Goal: Use online tool/utility: Utilize a website feature to perform a specific function

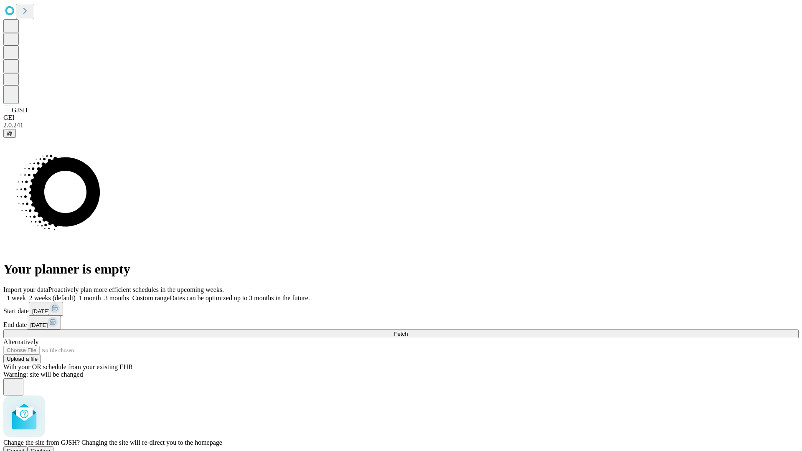
click at [51, 448] on span "Confirm" at bounding box center [41, 451] width 20 height 6
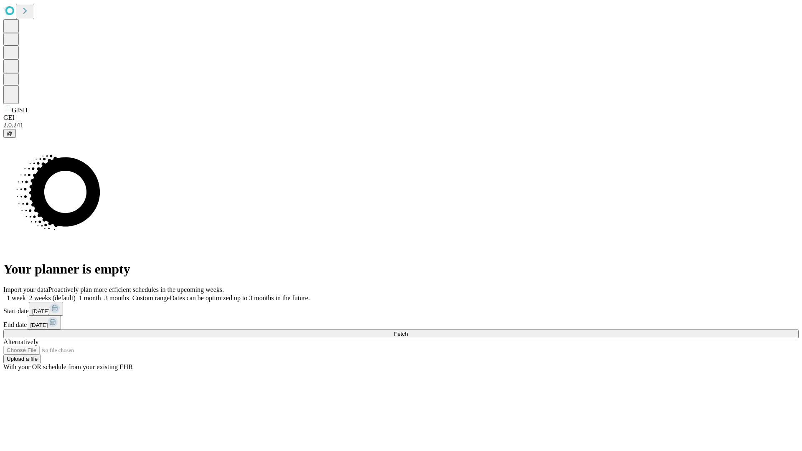
click at [76, 295] on label "2 weeks (default)" at bounding box center [51, 298] width 50 height 7
click at [408, 331] on span "Fetch" at bounding box center [401, 334] width 14 height 6
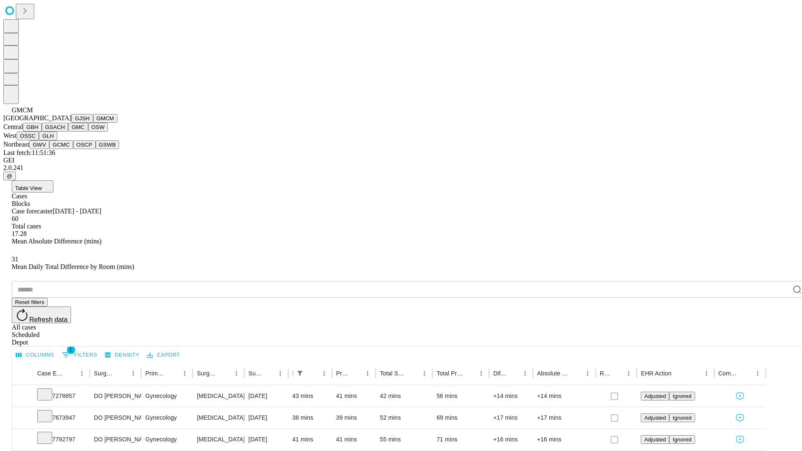
click at [42, 132] on button "GBH" at bounding box center [32, 127] width 19 height 9
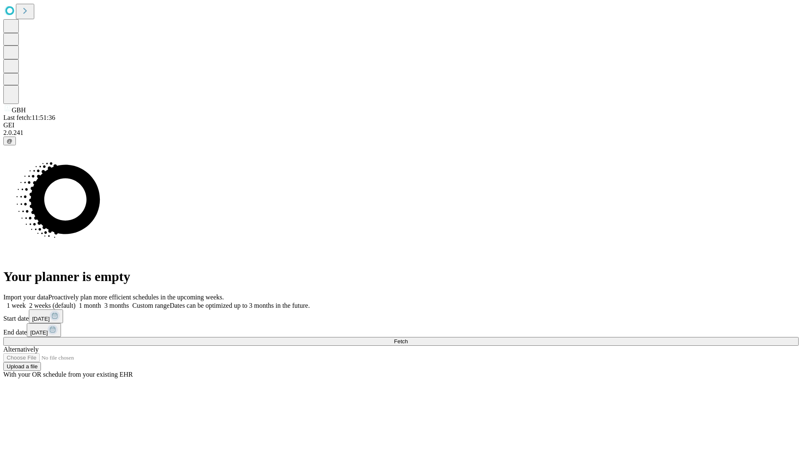
click at [408, 338] on span "Fetch" at bounding box center [401, 341] width 14 height 6
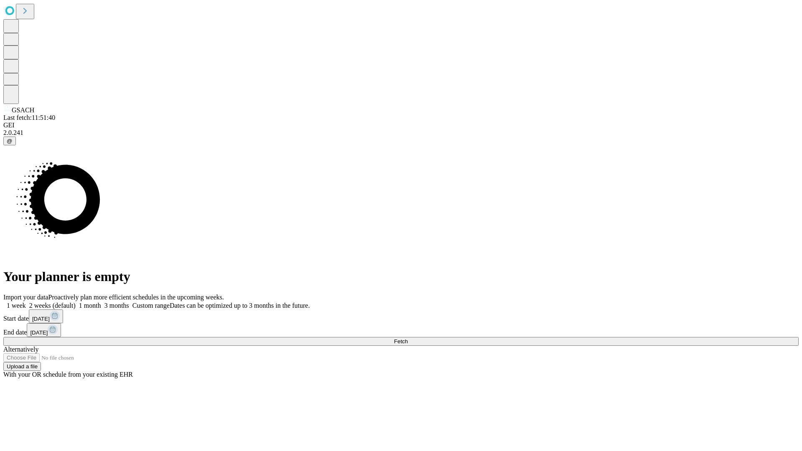
click at [76, 302] on label "2 weeks (default)" at bounding box center [51, 305] width 50 height 7
click at [408, 338] on span "Fetch" at bounding box center [401, 341] width 14 height 6
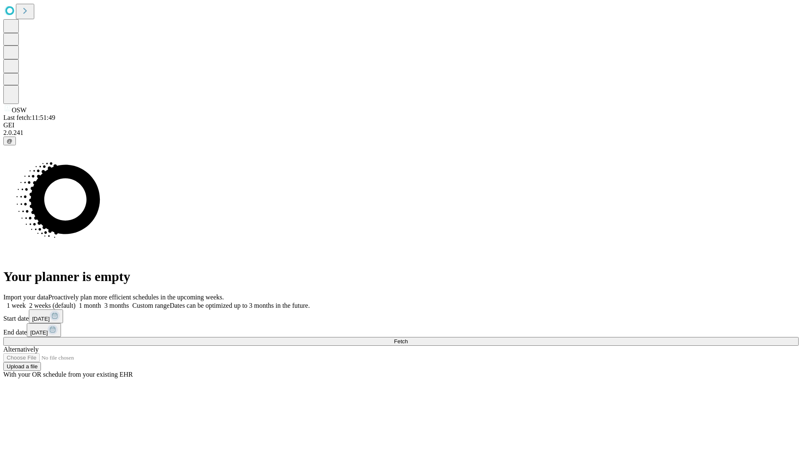
click at [76, 302] on label "2 weeks (default)" at bounding box center [51, 305] width 50 height 7
click at [408, 338] on span "Fetch" at bounding box center [401, 341] width 14 height 6
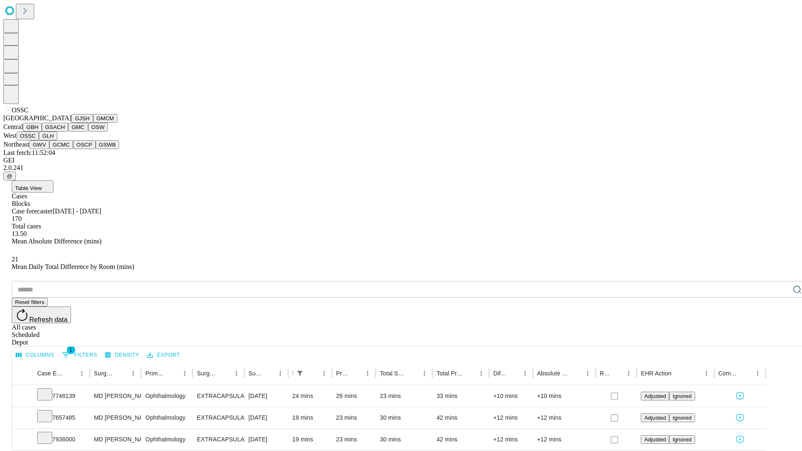
click at [57, 140] on button "GLH" at bounding box center [48, 136] width 18 height 9
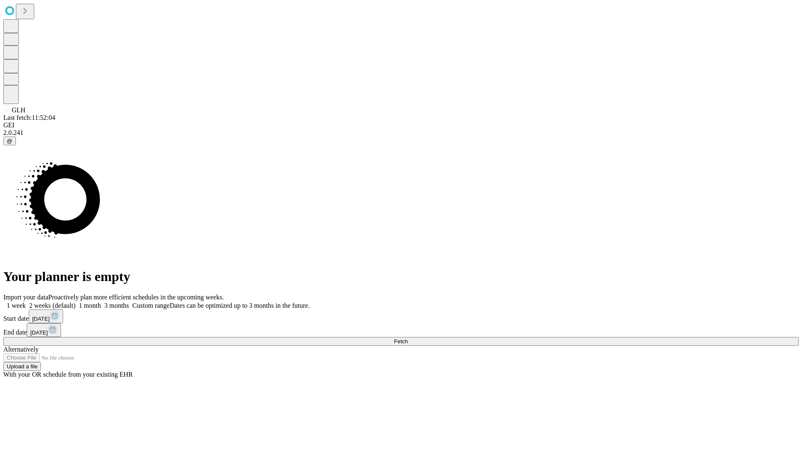
click at [76, 302] on label "2 weeks (default)" at bounding box center [51, 305] width 50 height 7
click at [408, 338] on span "Fetch" at bounding box center [401, 341] width 14 height 6
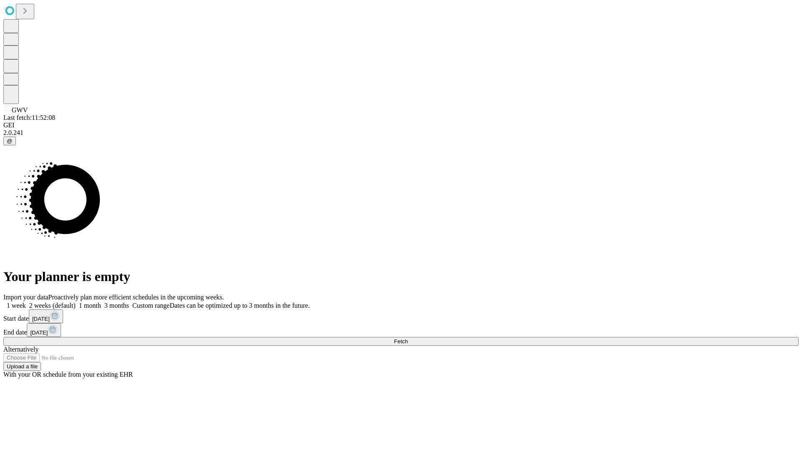
click at [76, 302] on label "2 weeks (default)" at bounding box center [51, 305] width 50 height 7
click at [408, 338] on span "Fetch" at bounding box center [401, 341] width 14 height 6
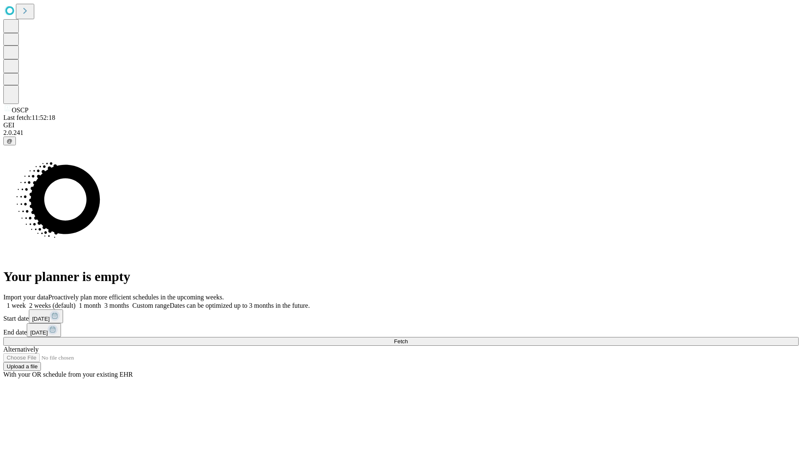
click at [76, 302] on label "2 weeks (default)" at bounding box center [51, 305] width 50 height 7
click at [408, 338] on span "Fetch" at bounding box center [401, 341] width 14 height 6
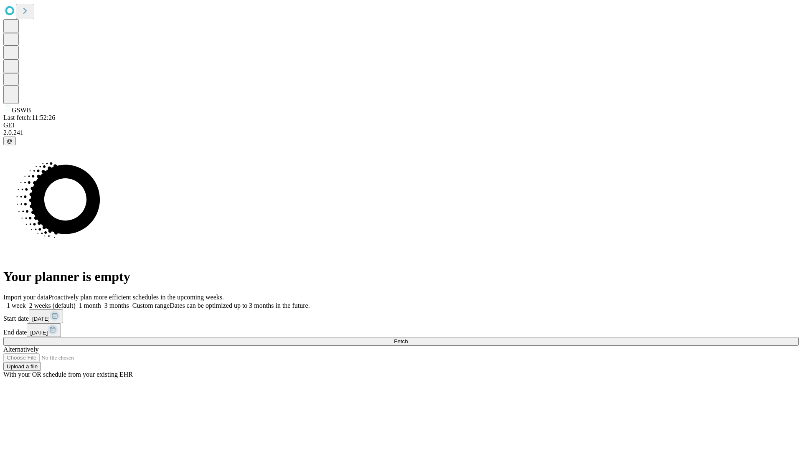
click at [76, 302] on label "2 weeks (default)" at bounding box center [51, 305] width 50 height 7
click at [408, 338] on span "Fetch" at bounding box center [401, 341] width 14 height 6
